Goal: Transaction & Acquisition: Book appointment/travel/reservation

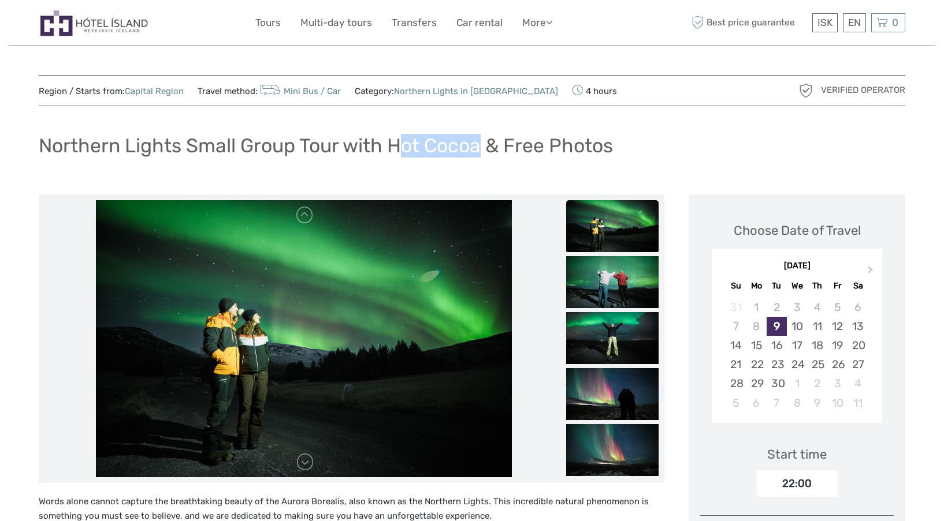
drag, startPoint x: 396, startPoint y: 144, endPoint x: 482, endPoint y: 147, distance: 86.6
click at [482, 147] on h1 "Northern Lights Small Group Tour with Hot Cocoa & Free Photos" at bounding box center [326, 146] width 574 height 24
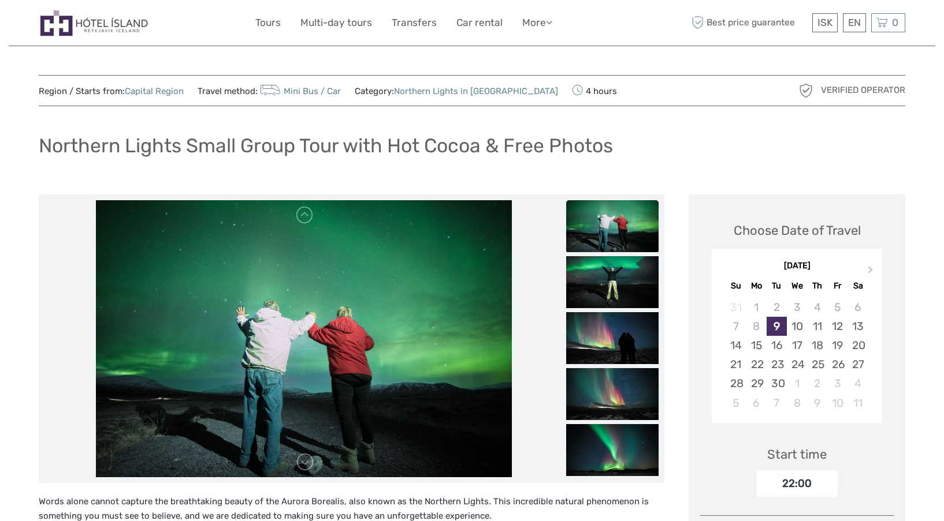
click at [636, 148] on div "Northern Lights Small Group Tour with Hot Cocoa & Free Photos" at bounding box center [472, 150] width 866 height 42
click at [606, 342] on img at bounding box center [612, 338] width 92 height 52
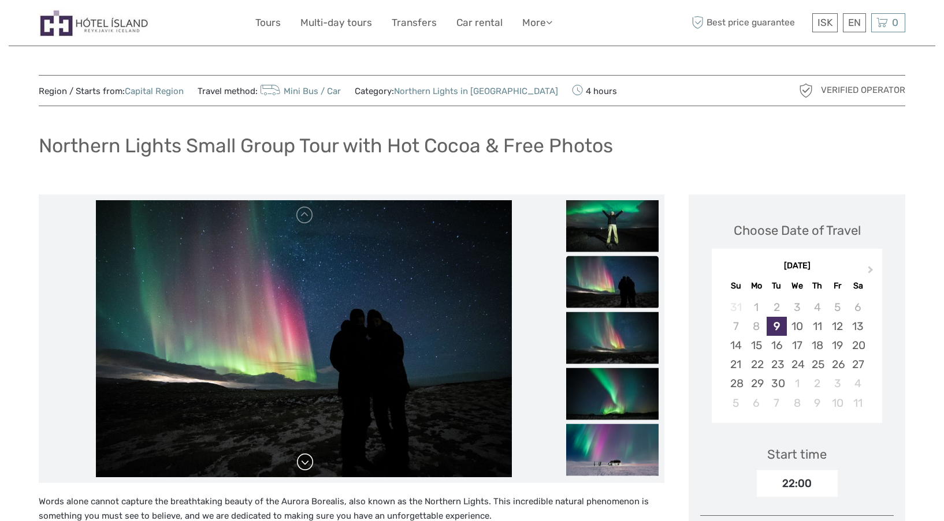
click at [304, 461] on link at bounding box center [305, 462] width 18 height 18
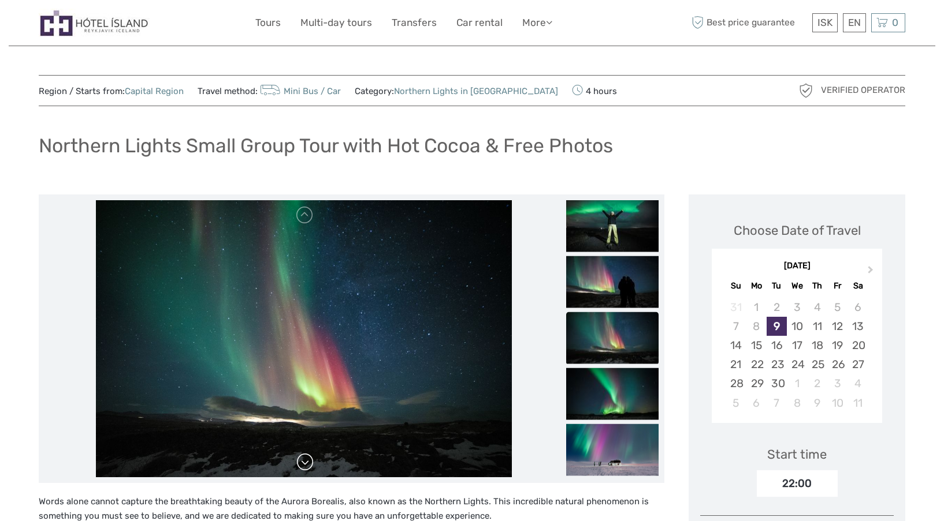
click at [304, 461] on link at bounding box center [305, 462] width 18 height 18
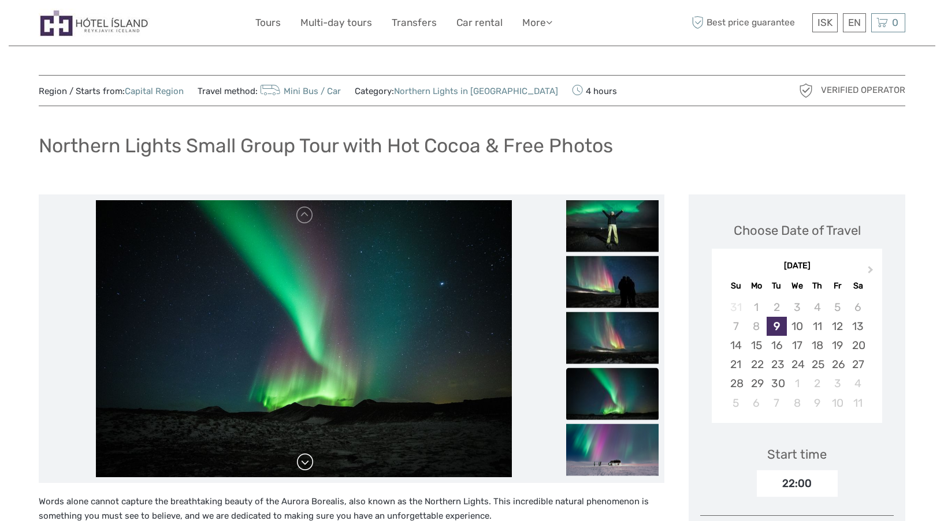
click at [304, 461] on link at bounding box center [305, 462] width 18 height 18
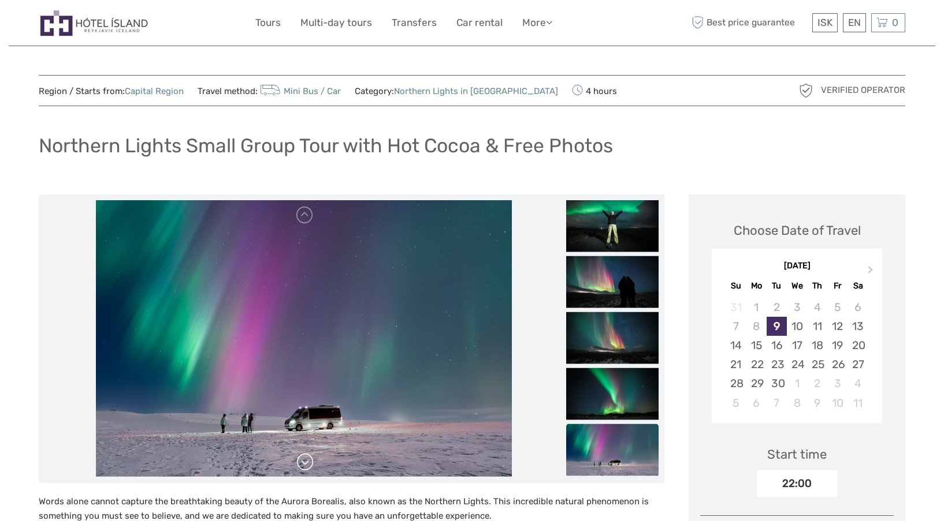
click at [304, 461] on link at bounding box center [305, 462] width 18 height 18
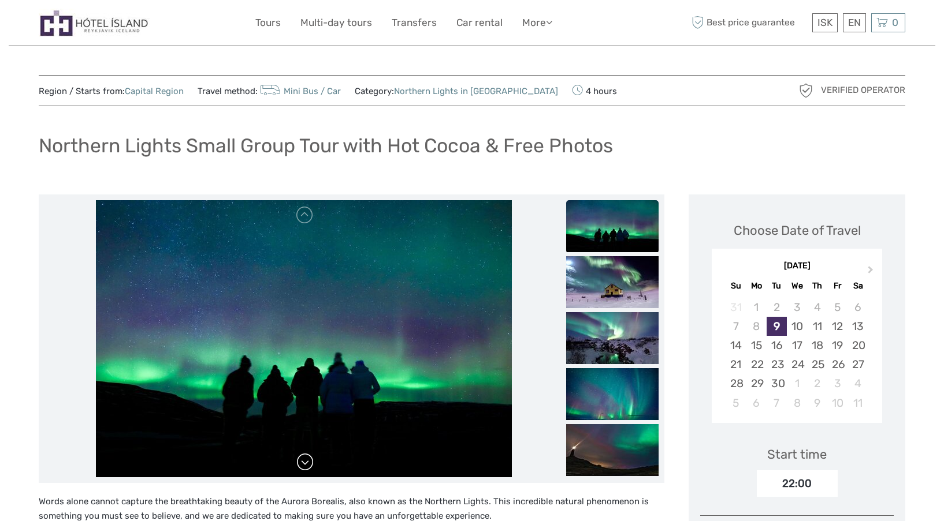
click at [304, 461] on link at bounding box center [305, 462] width 18 height 18
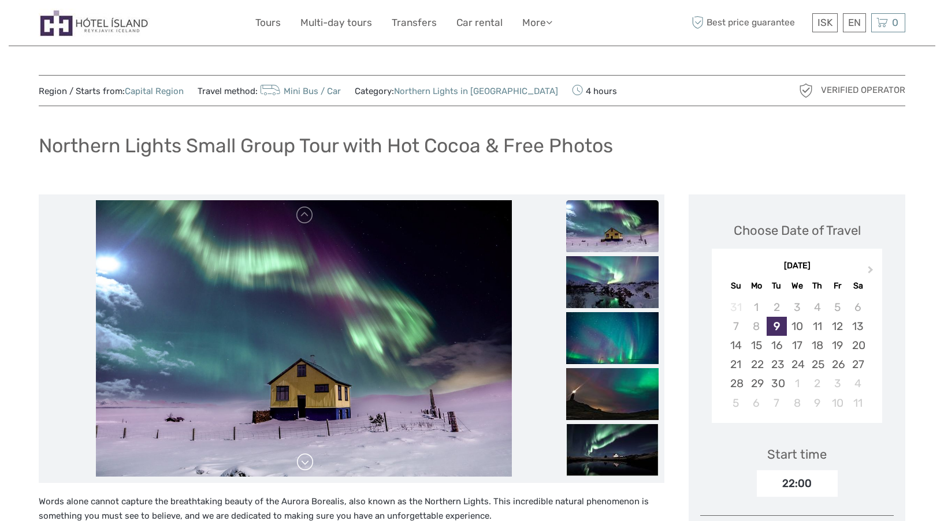
click at [304, 461] on link at bounding box center [305, 462] width 18 height 18
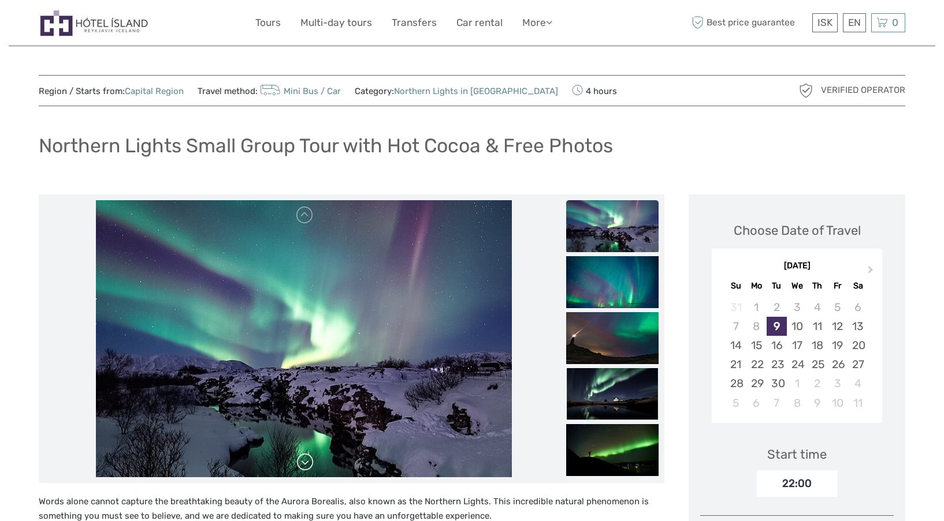
click at [304, 461] on link at bounding box center [305, 462] width 18 height 18
